Goal: Information Seeking & Learning: Check status

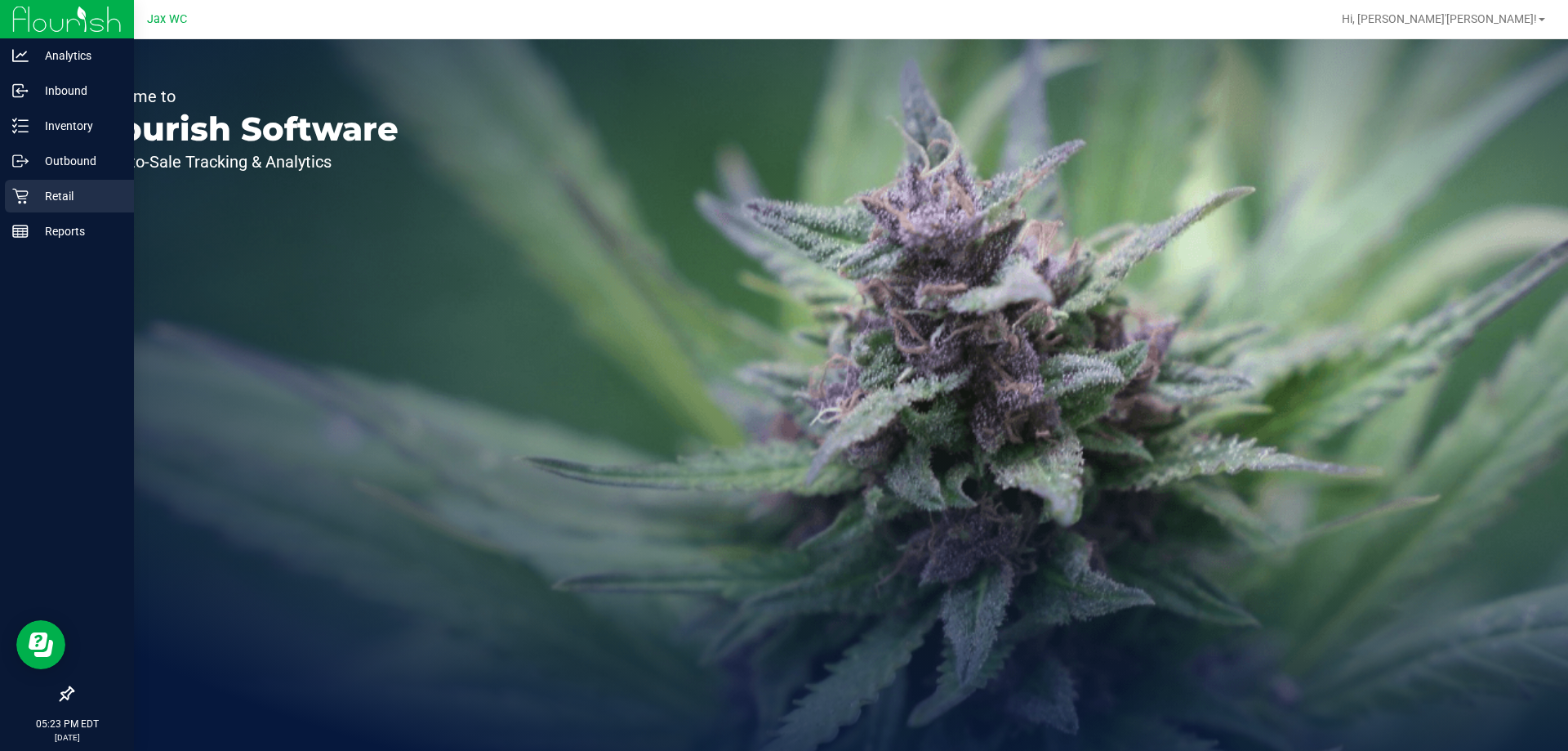
click at [60, 193] on p "Retail" at bounding box center [77, 196] width 98 height 20
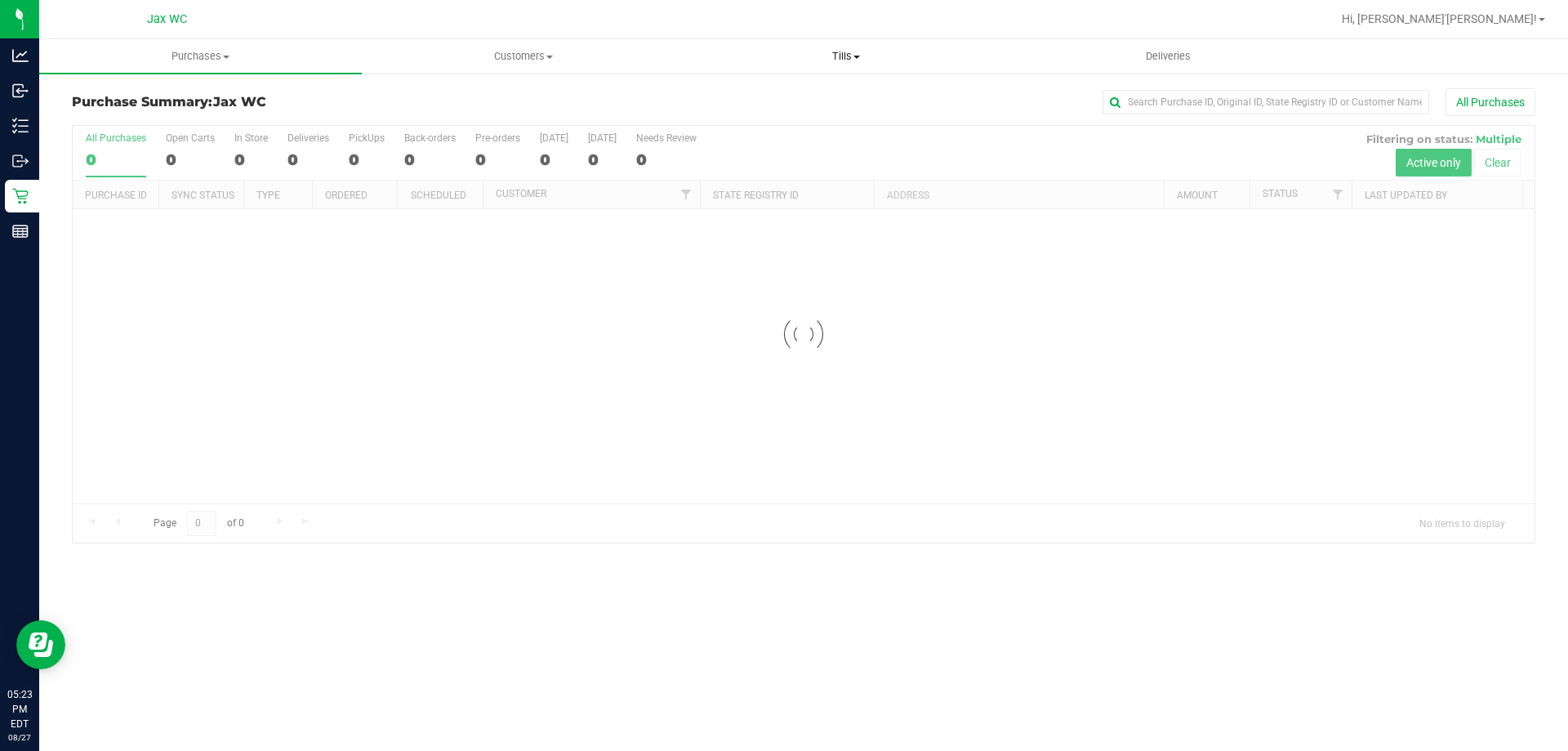
click at [870, 55] on span "Tills" at bounding box center [845, 57] width 321 height 15
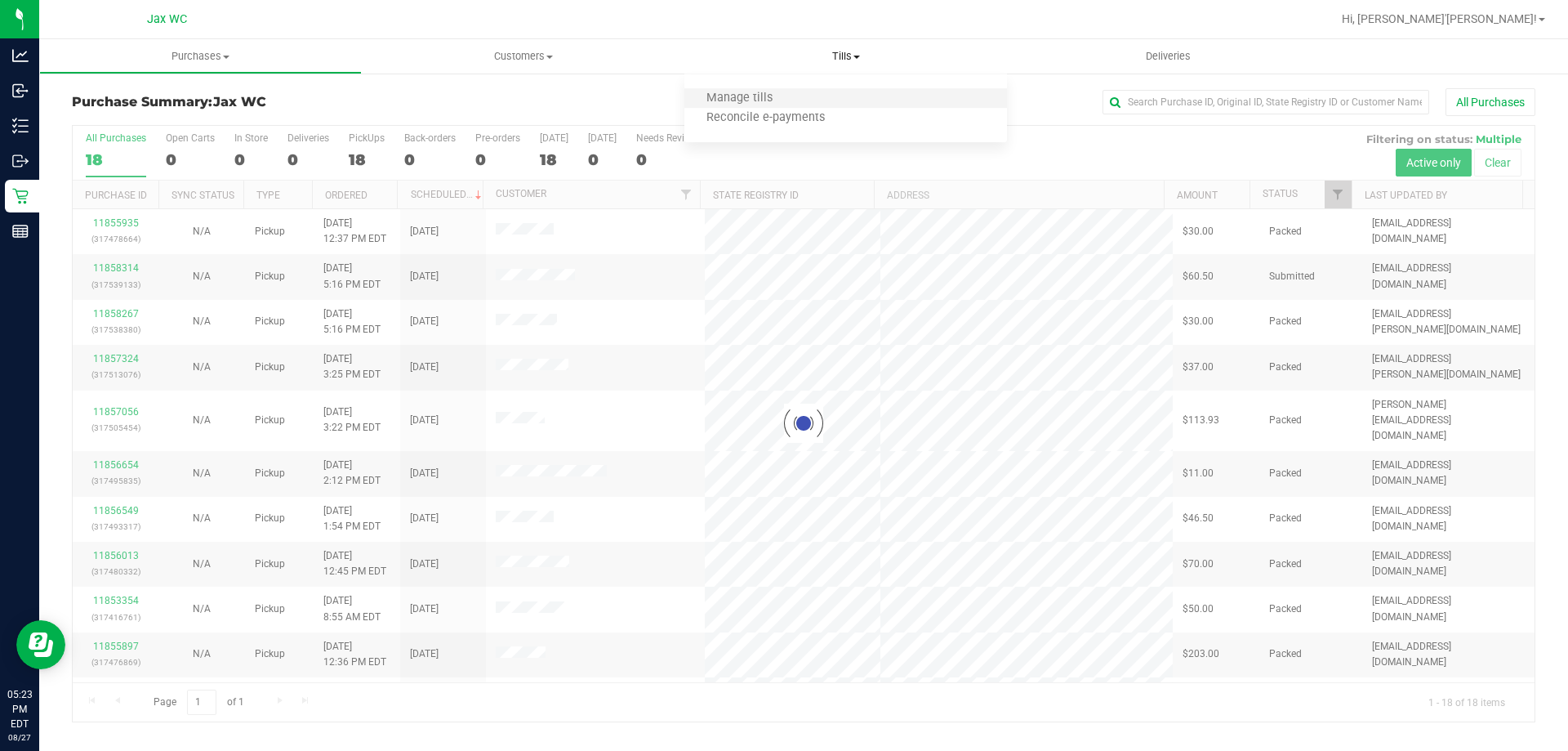
click at [756, 106] on li "Manage tills" at bounding box center [845, 99] width 322 height 20
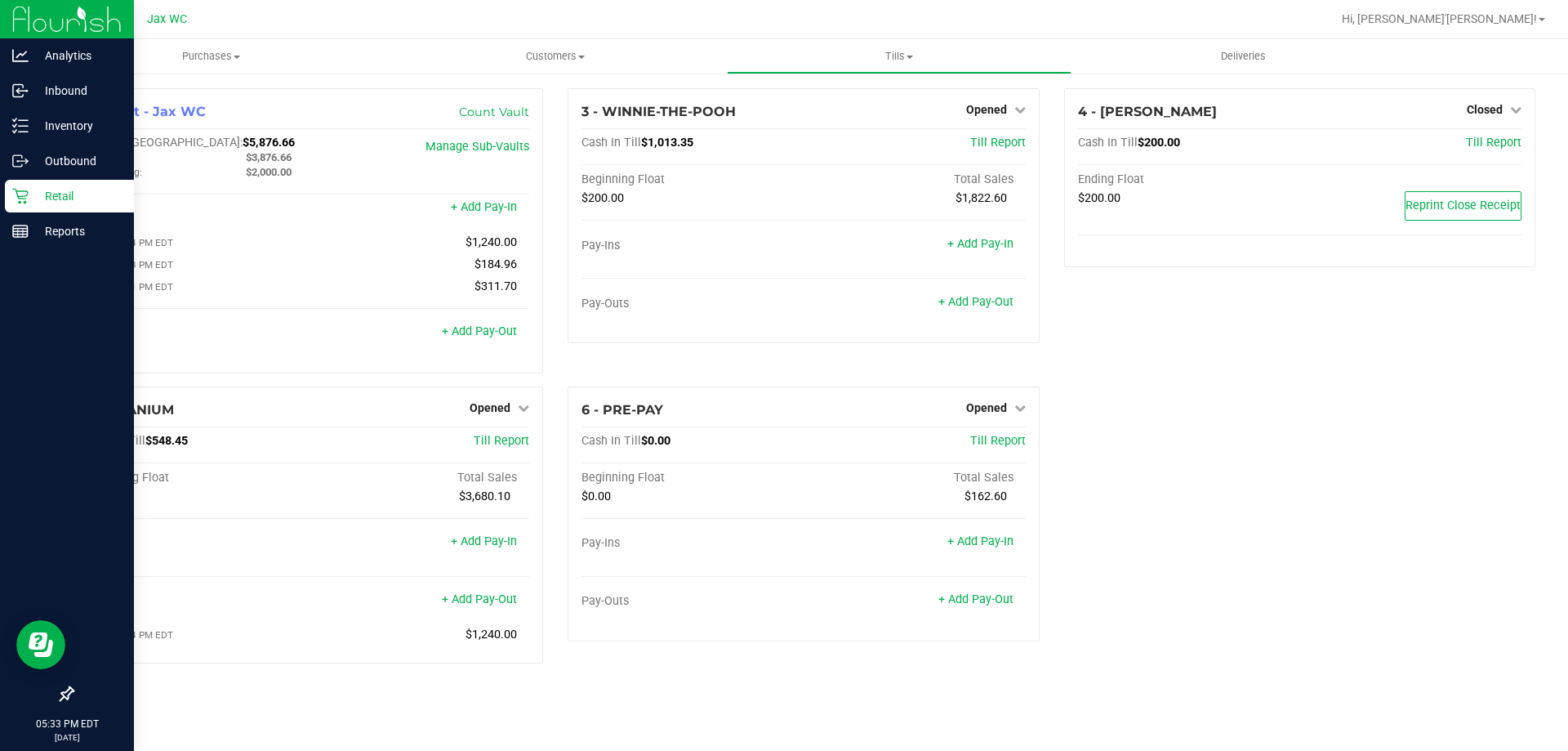
click at [63, 194] on p "Retail" at bounding box center [77, 196] width 98 height 20
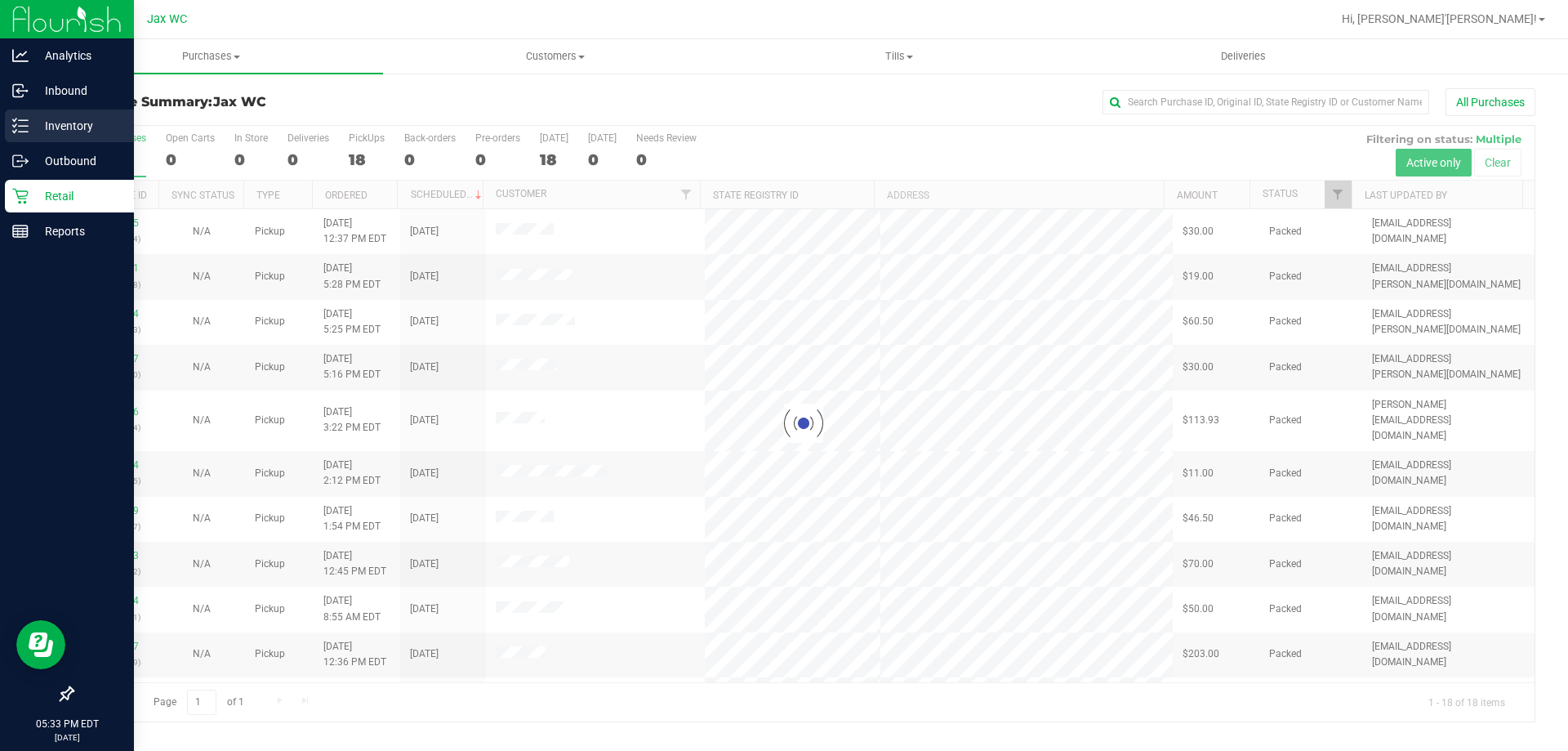
click at [75, 143] on link "Inventory" at bounding box center [67, 127] width 134 height 35
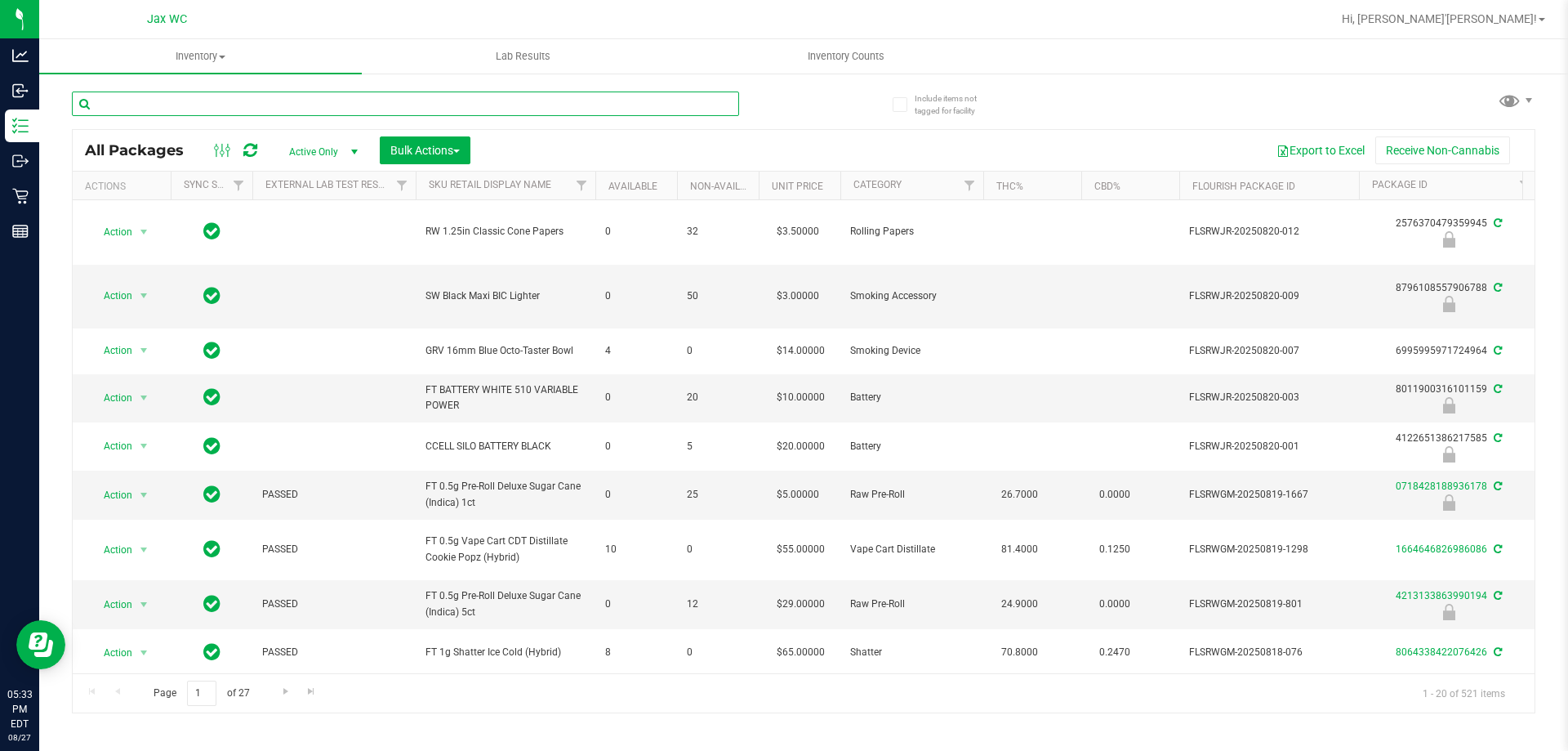
click at [323, 101] on input "text" at bounding box center [405, 104] width 667 height 25
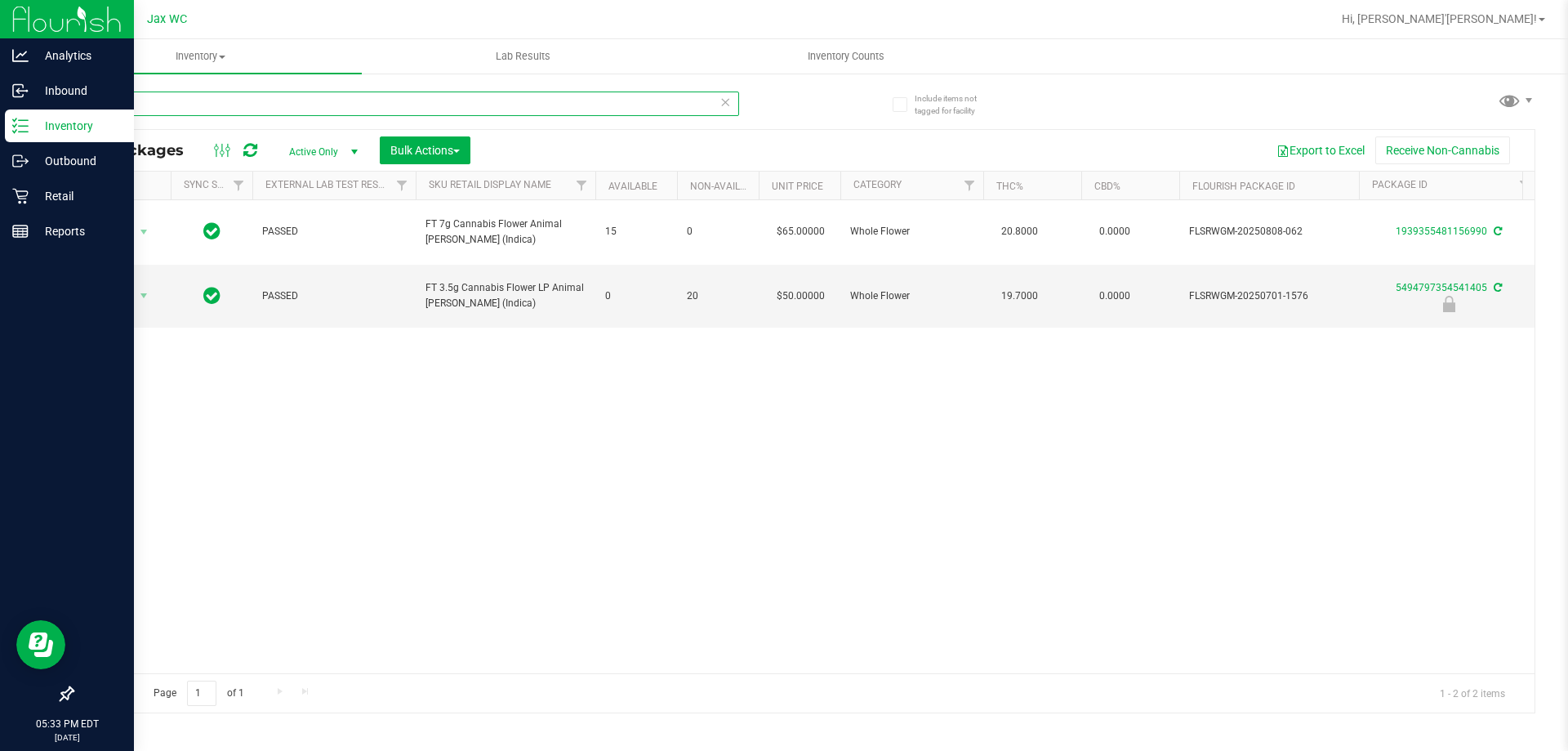
drag, startPoint x: 133, startPoint y: 109, endPoint x: 0, endPoint y: 121, distance: 133.5
click at [0, 121] on div "Analytics Inbound Inventory Outbound Retail Reports 05:33 PM EDT [DATE] 08/27 J…" at bounding box center [784, 375] width 1568 height 751
type input "bof"
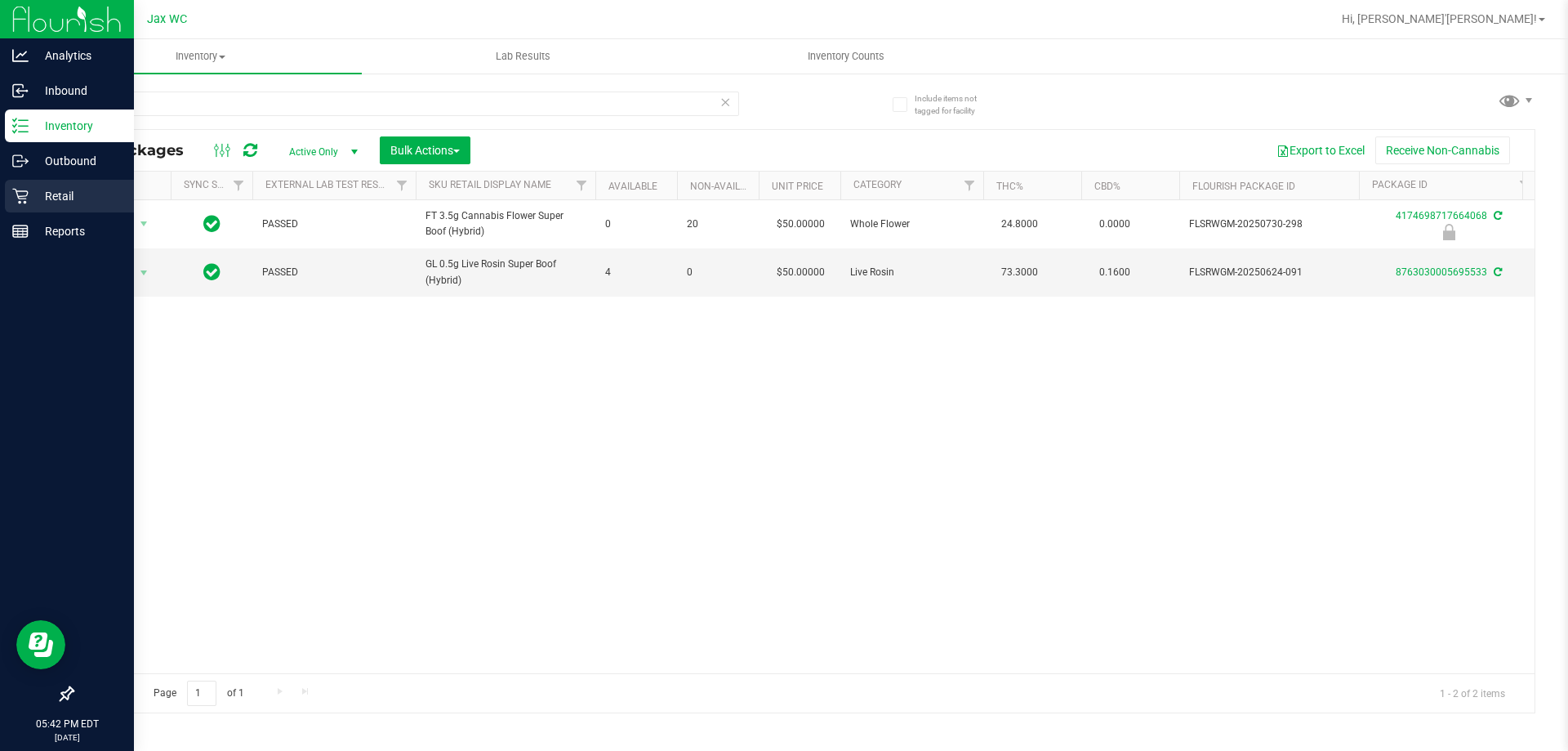
click at [60, 187] on p "Retail" at bounding box center [77, 196] width 98 height 20
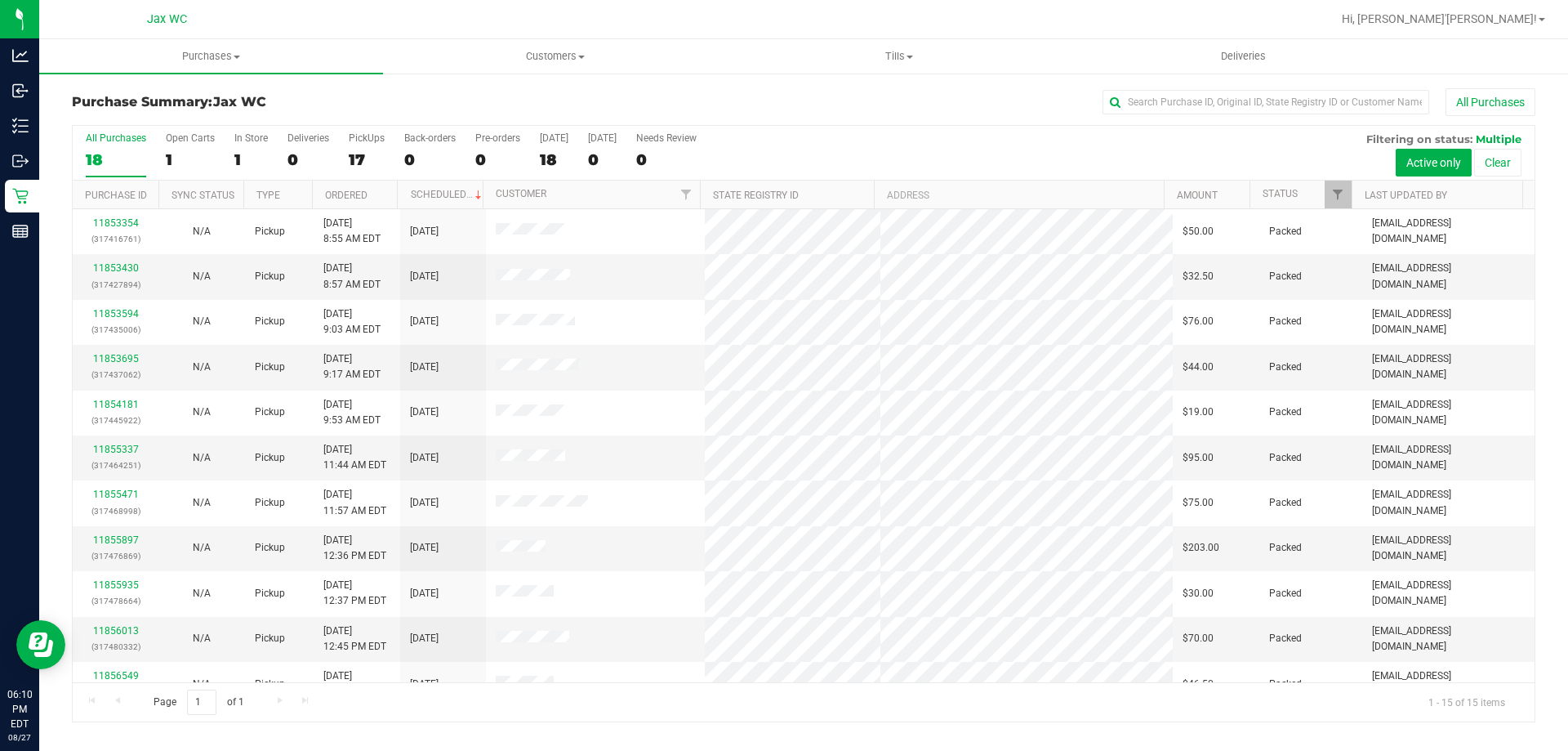
click at [610, 100] on div "All Purchases" at bounding box center [1047, 102] width 976 height 28
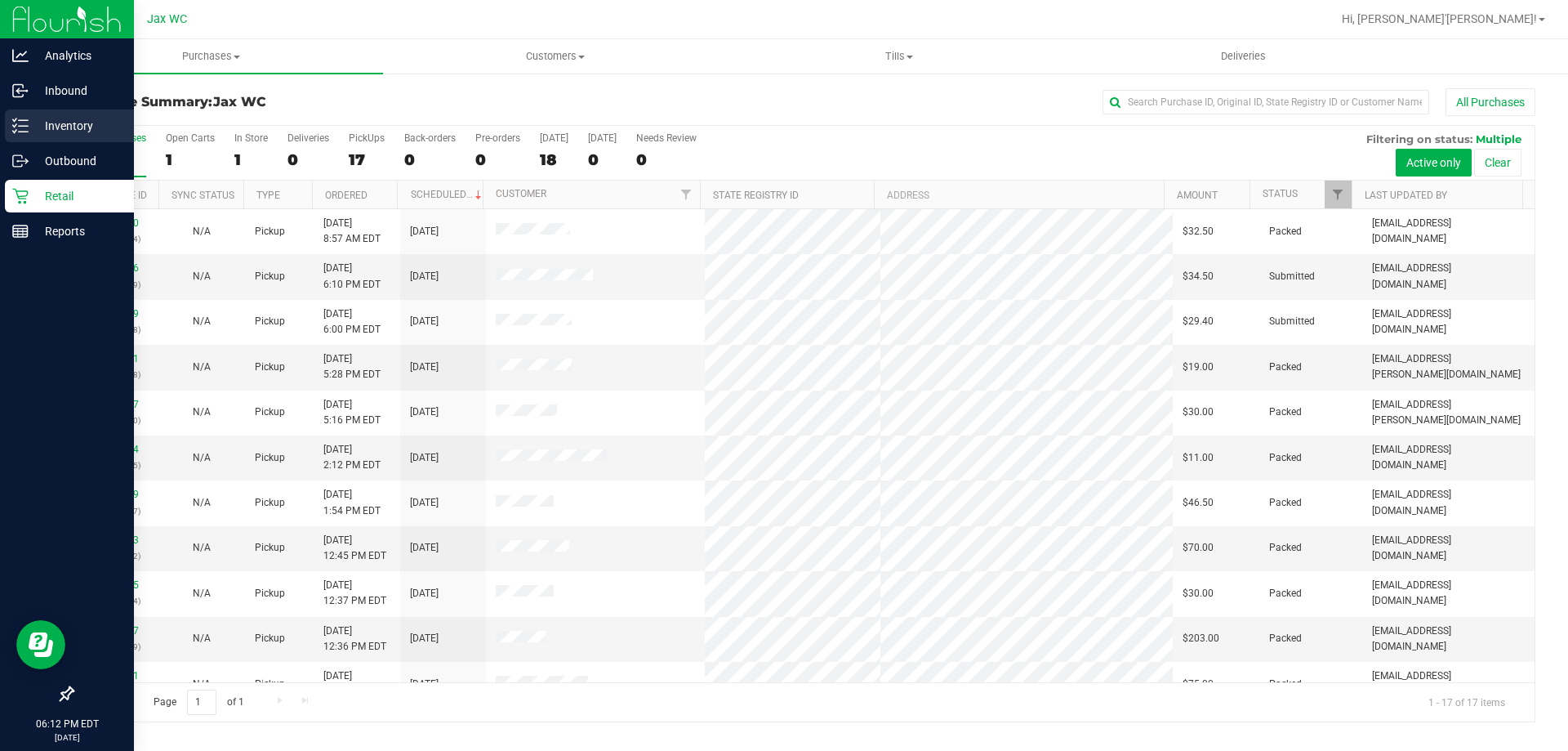
click at [53, 132] on p "Inventory" at bounding box center [77, 126] width 98 height 20
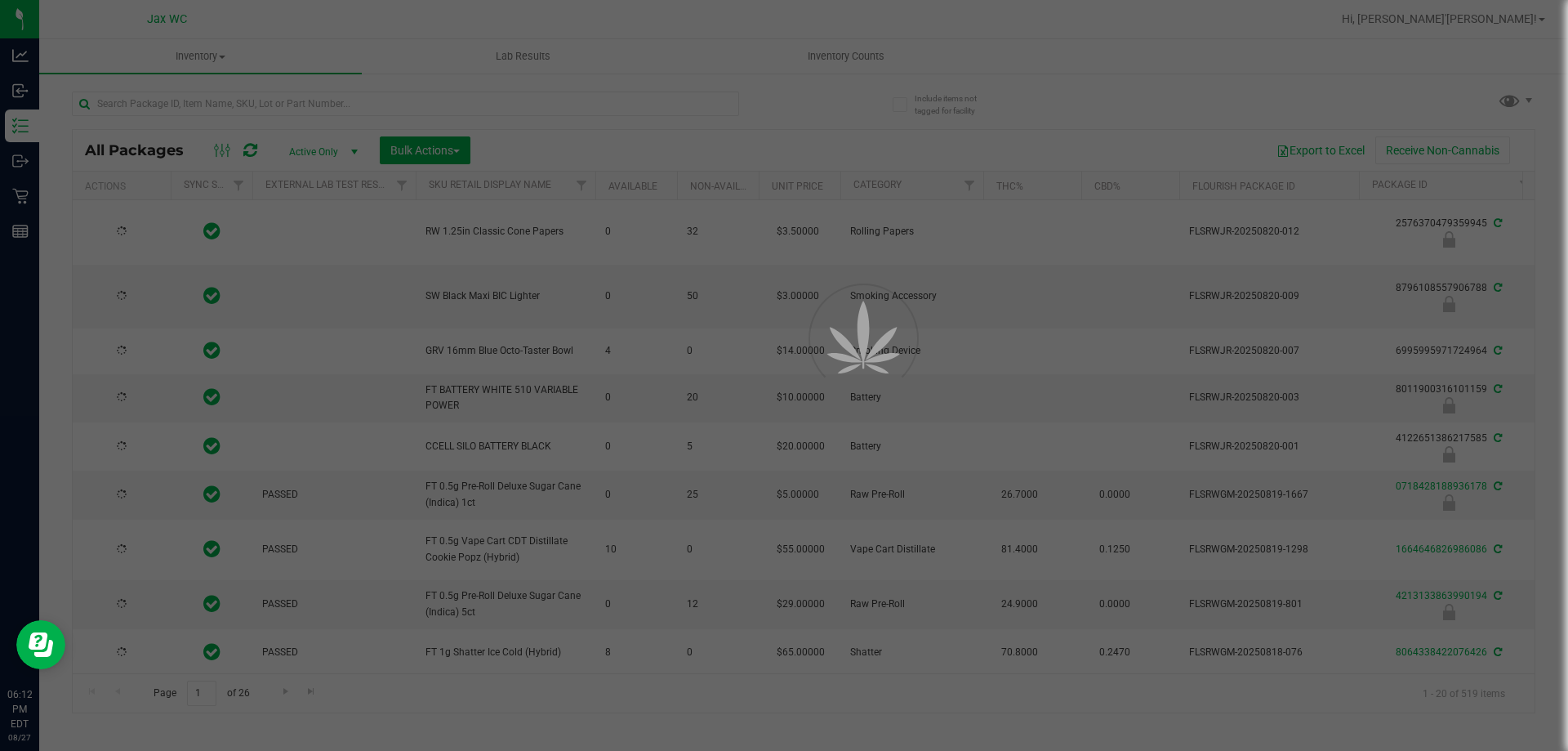
click at [247, 98] on div at bounding box center [784, 375] width 1568 height 751
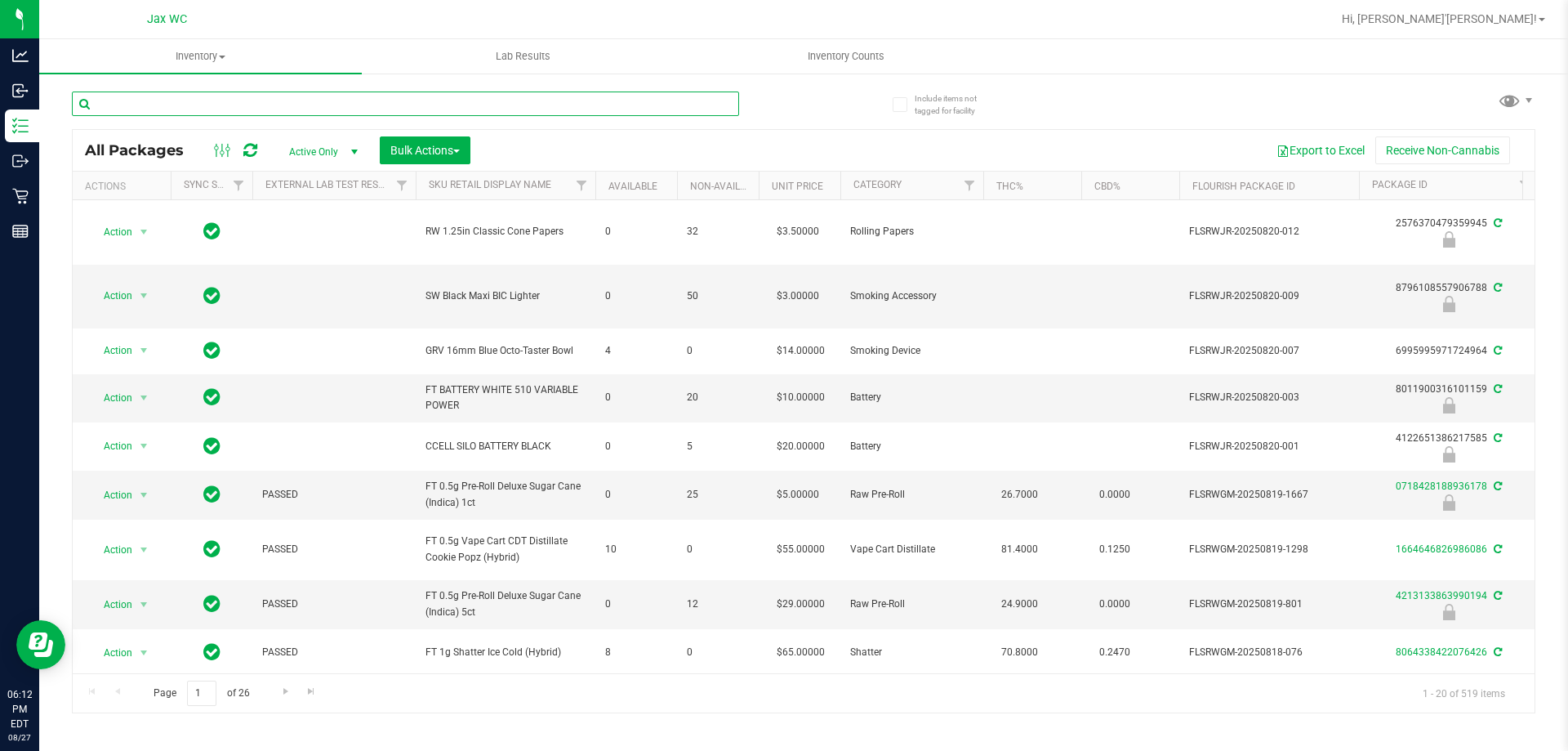
click at [262, 106] on input "text" at bounding box center [405, 104] width 667 height 25
type input "bzk"
